Goal: Navigation & Orientation: Find specific page/section

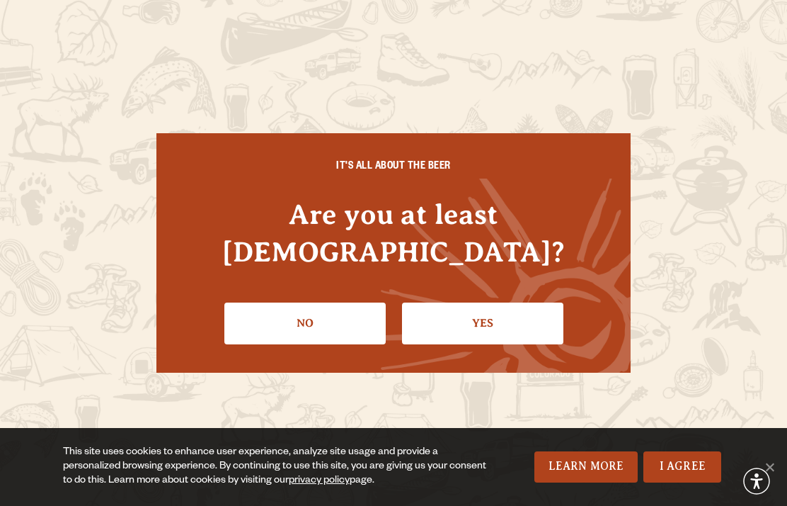
click at [466, 323] on link "Yes" at bounding box center [482, 322] width 161 height 41
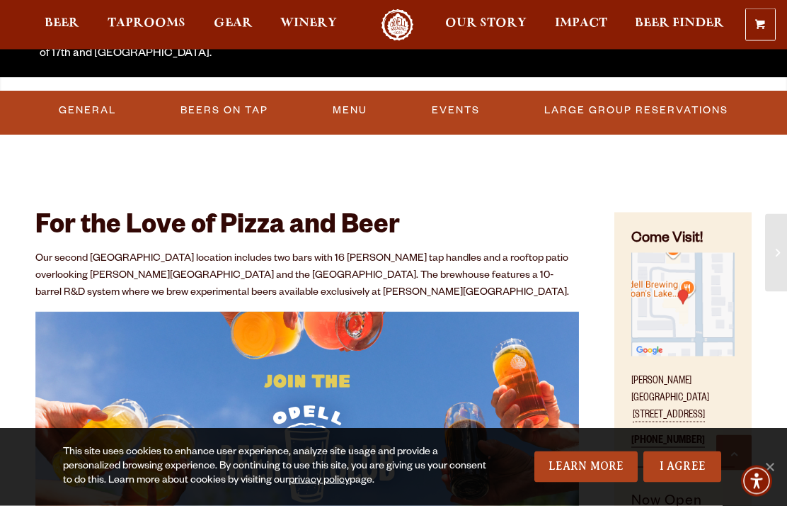
scroll to position [366, 0]
click at [151, 21] on span "Taprooms" at bounding box center [147, 23] width 78 height 11
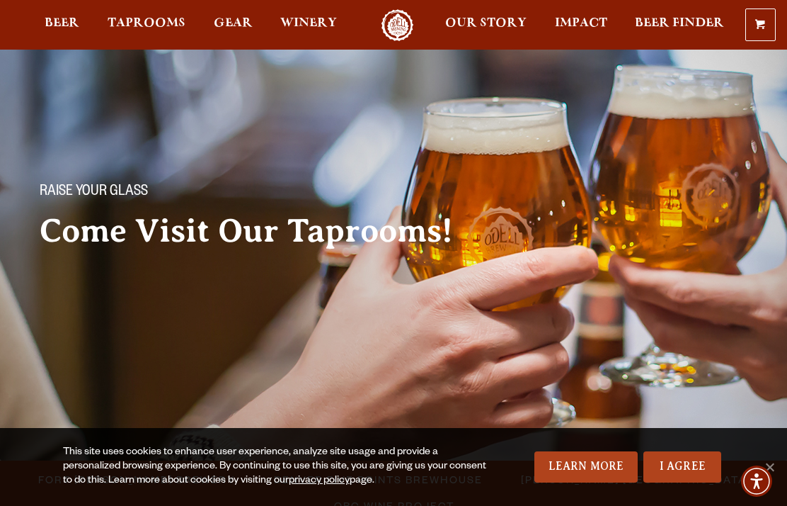
click at [676, 461] on link "I Agree" at bounding box center [683, 466] width 78 height 31
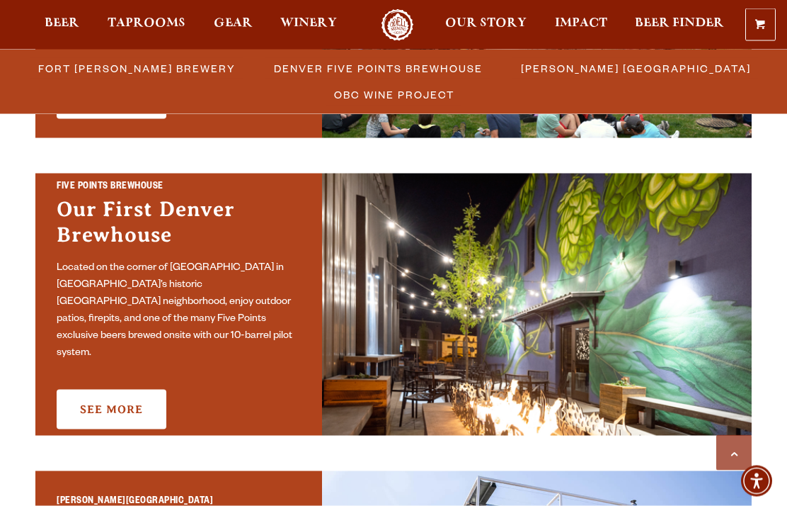
scroll to position [685, 0]
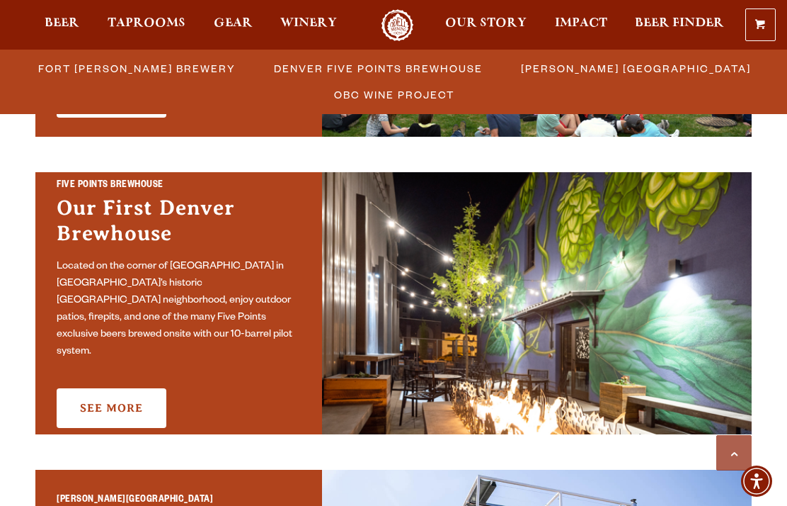
click at [126, 402] on link "See More" at bounding box center [112, 408] width 110 height 40
click at [131, 388] on link "See More" at bounding box center [112, 408] width 110 height 40
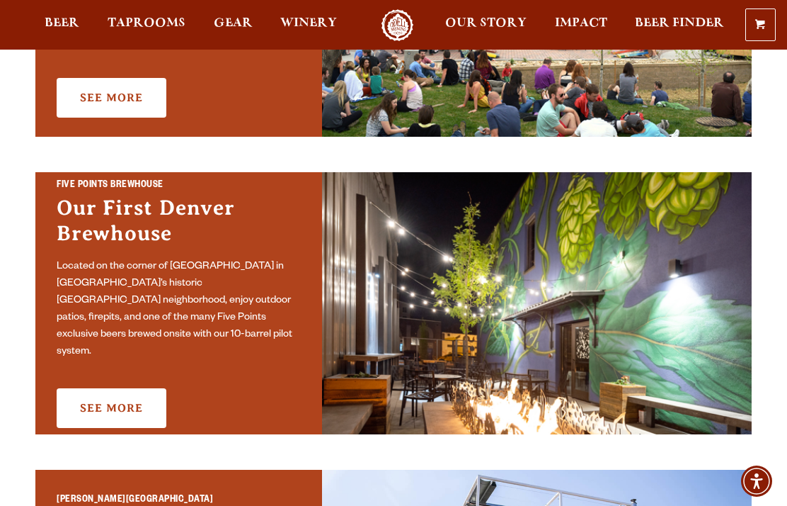
scroll to position [741, 0]
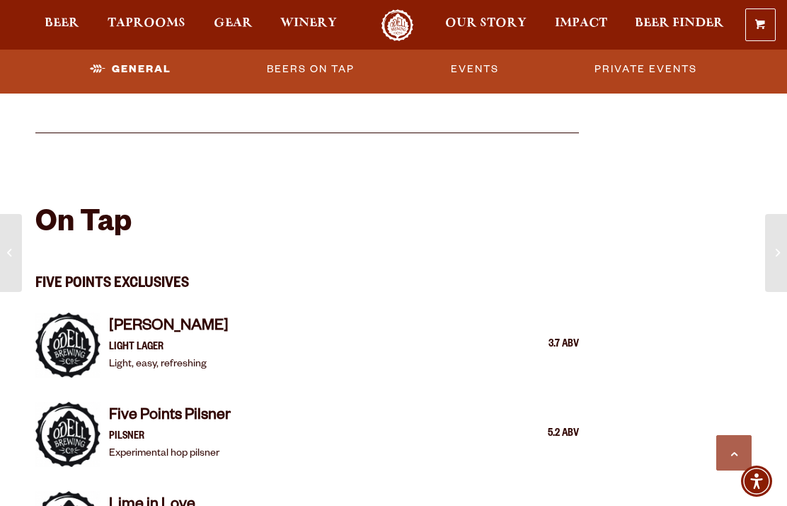
scroll to position [993, 0]
